Goal: Contribute content: Add original content to the website for others to see

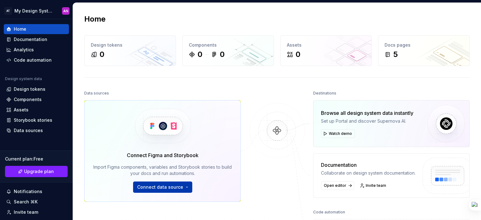
click at [177, 184] on span "Connect data source" at bounding box center [160, 187] width 46 height 6
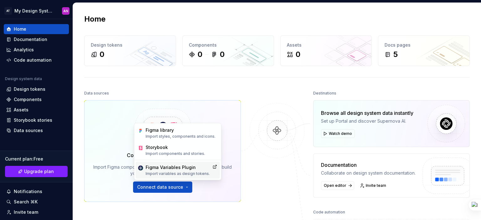
click at [174, 169] on div "Figma Variables Plugin" at bounding box center [178, 167] width 64 height 6
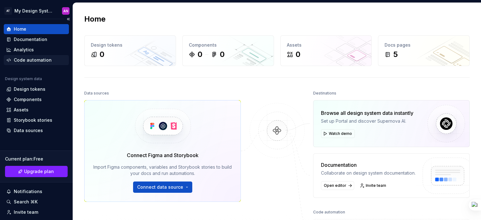
click at [44, 59] on div "Code automation" at bounding box center [33, 60] width 38 height 6
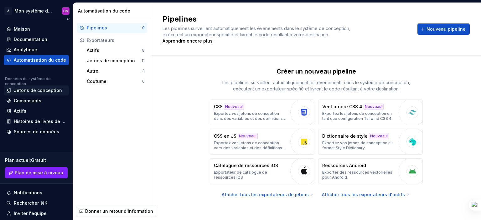
click at [50, 91] on font "Jetons de conception" at bounding box center [38, 90] width 48 height 5
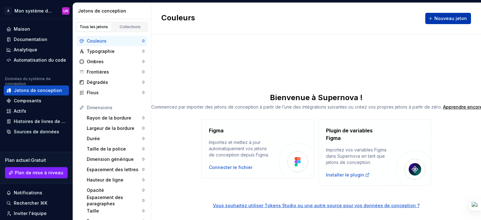
click at [438, 18] on font "Nouveau jeton" at bounding box center [450, 18] width 33 height 5
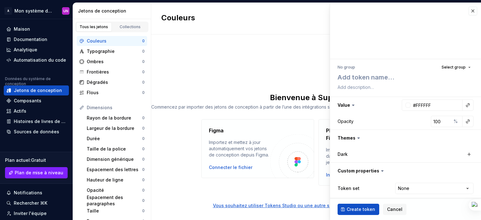
type textarea "*"
click at [470, 12] on button "button" at bounding box center [473, 11] width 9 height 9
